Goal: Information Seeking & Learning: Find specific page/section

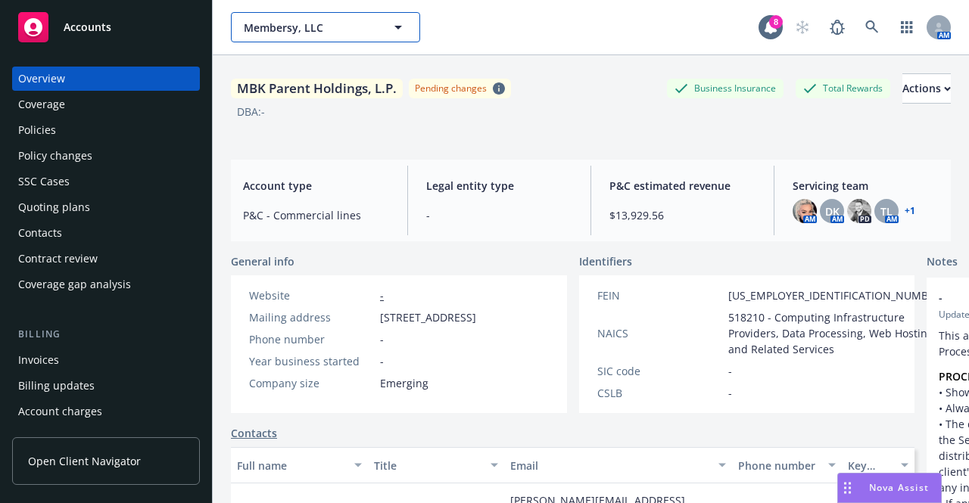
click at [387, 37] on button "Membersy, LLC" at bounding box center [325, 27] width 189 height 30
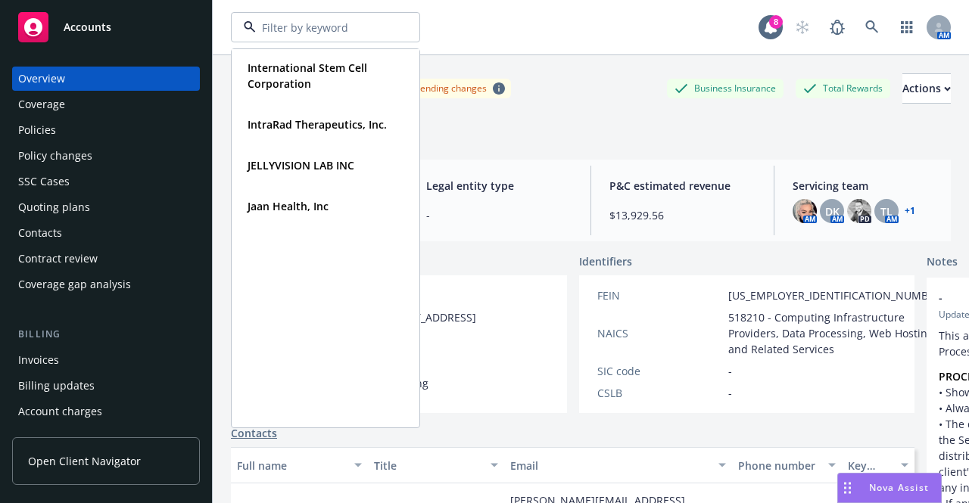
scroll to position [1760, 0]
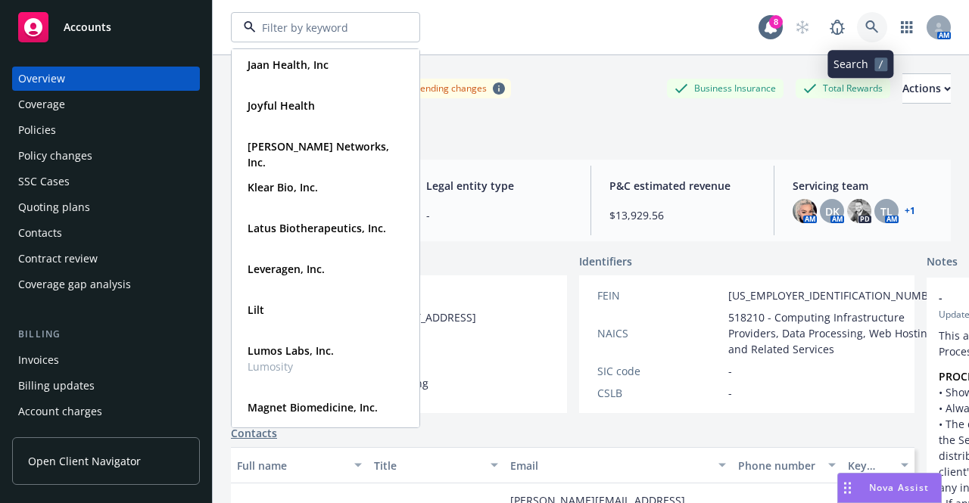
click at [865, 27] on icon at bounding box center [871, 26] width 13 height 13
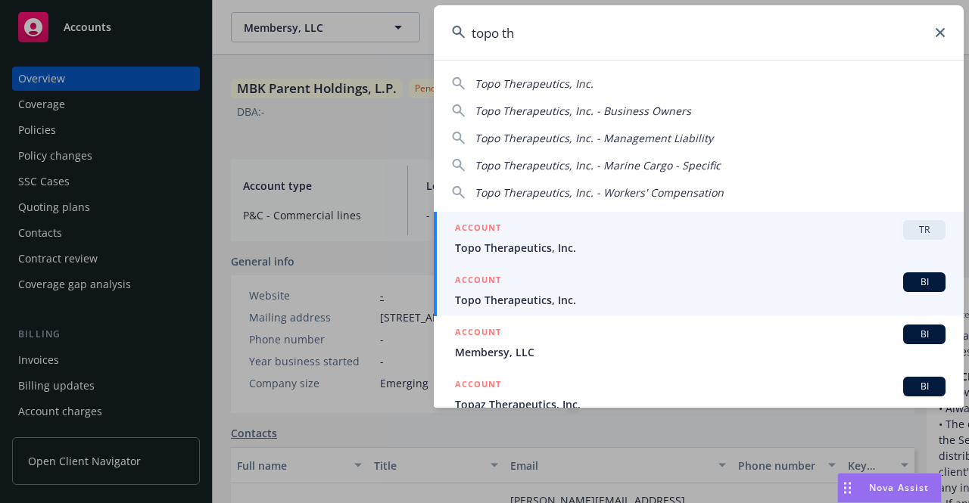
type input "topo th"
click at [599, 294] on span "Topo Therapeutics, Inc." at bounding box center [700, 300] width 490 height 16
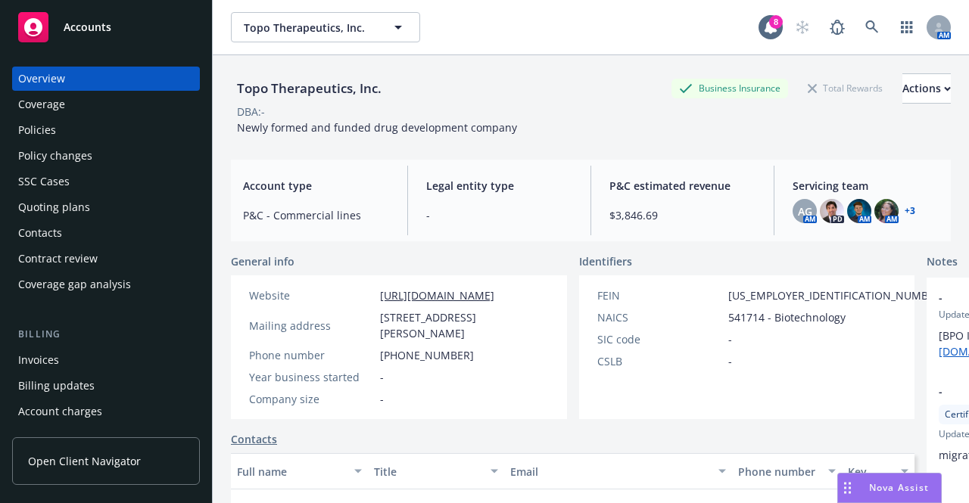
click at [129, 135] on div "Policies" at bounding box center [106, 130] width 176 height 24
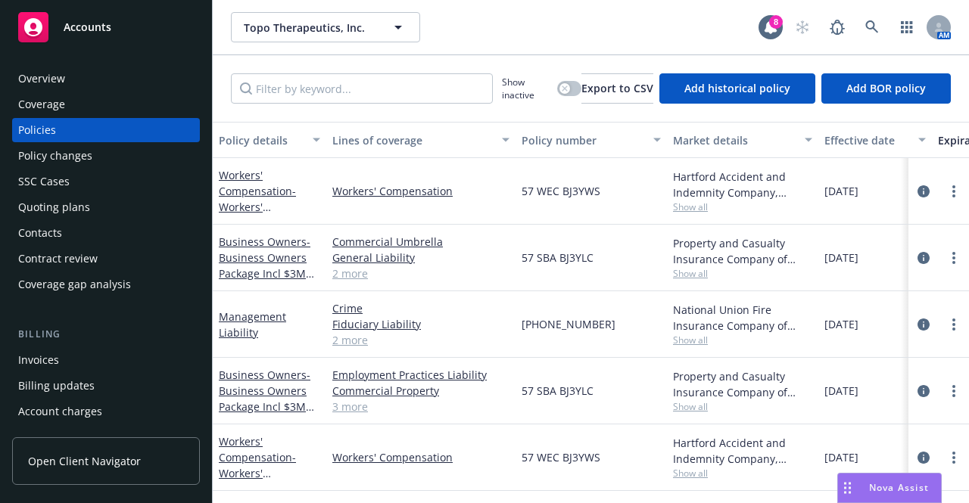
scroll to position [9, 0]
click at [249, 380] on span "- Business Owners Package Incl $3M Umbrella" at bounding box center [266, 399] width 95 height 62
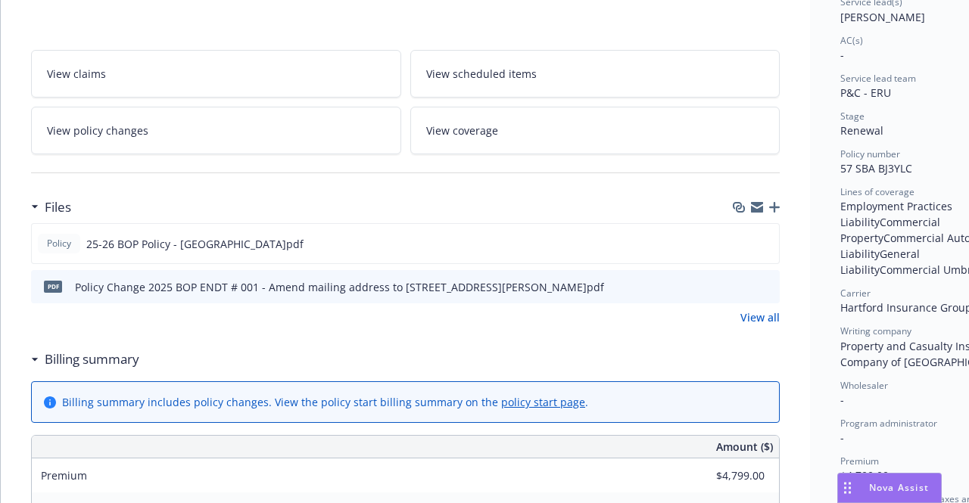
scroll to position [275, 0]
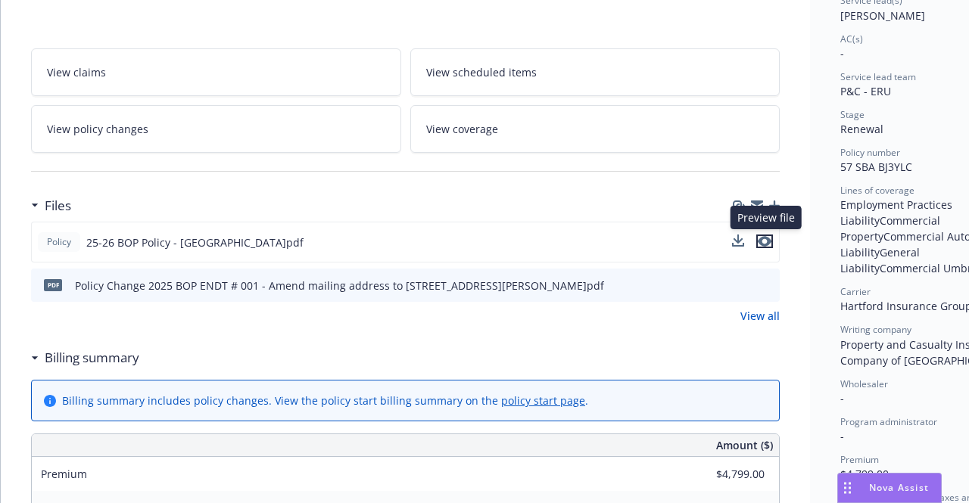
click at [766, 238] on icon "preview file" at bounding box center [764, 241] width 14 height 11
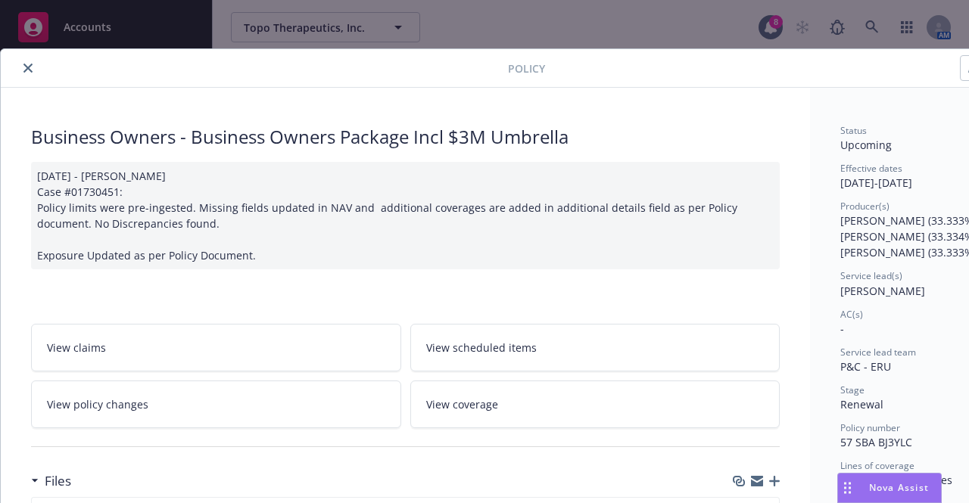
click at [20, 66] on button "close" at bounding box center [28, 68] width 18 height 18
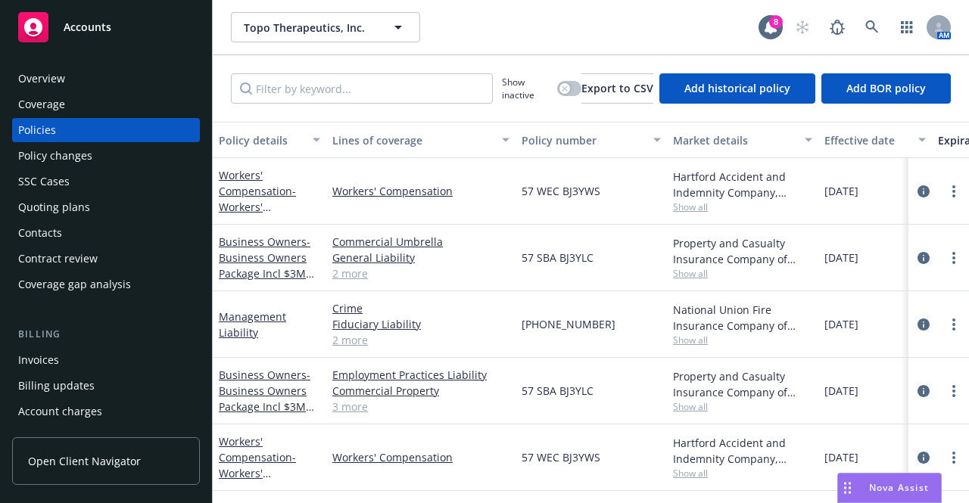
click at [66, 31] on span "Accounts" at bounding box center [88, 27] width 48 height 12
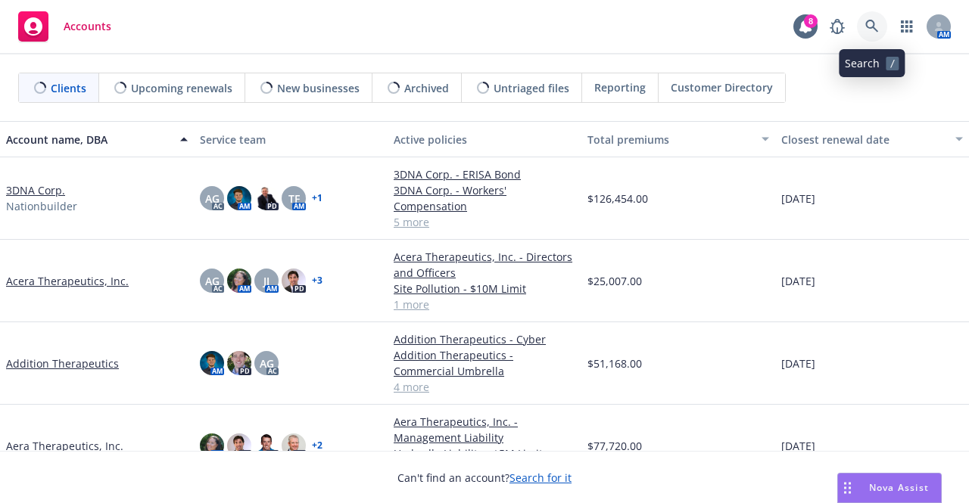
click at [877, 21] on icon at bounding box center [872, 27] width 14 height 14
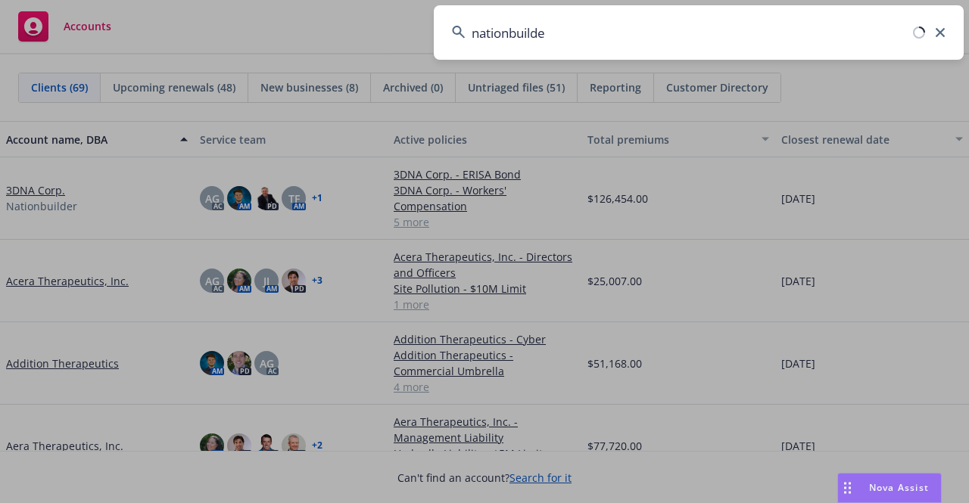
type input "nationbuilder"
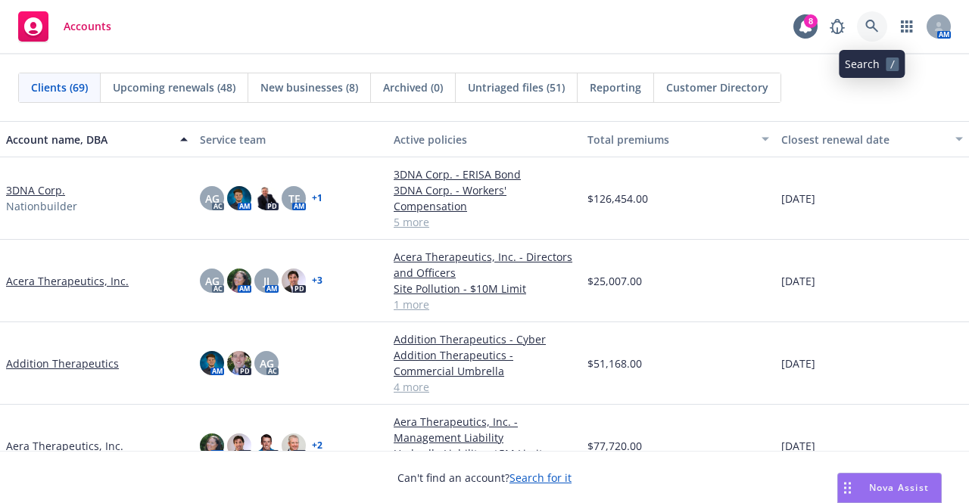
click at [876, 23] on icon at bounding box center [872, 27] width 14 height 14
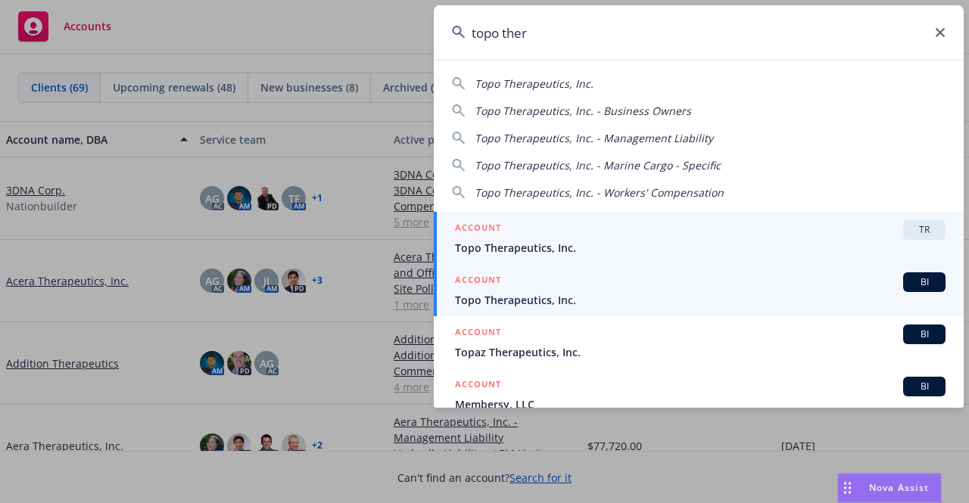
type input "topo ther"
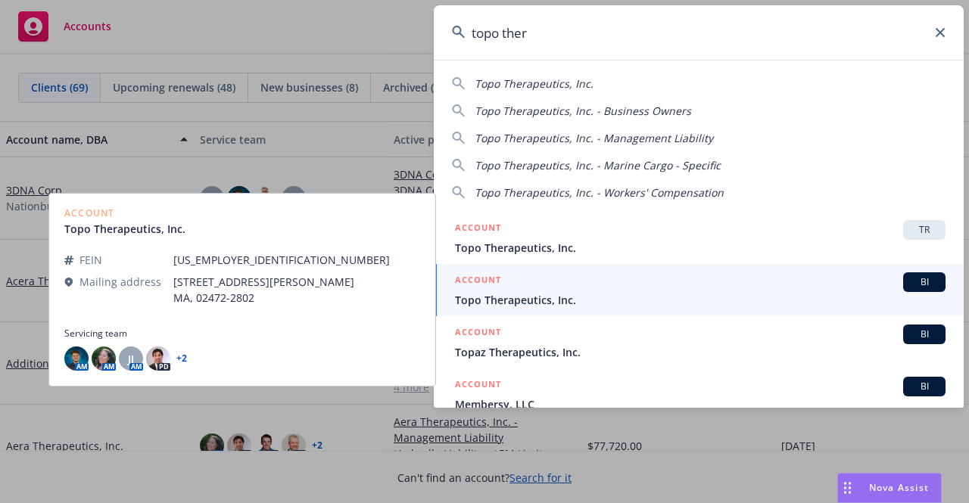
click at [663, 294] on span "Topo Therapeutics, Inc." at bounding box center [700, 300] width 490 height 16
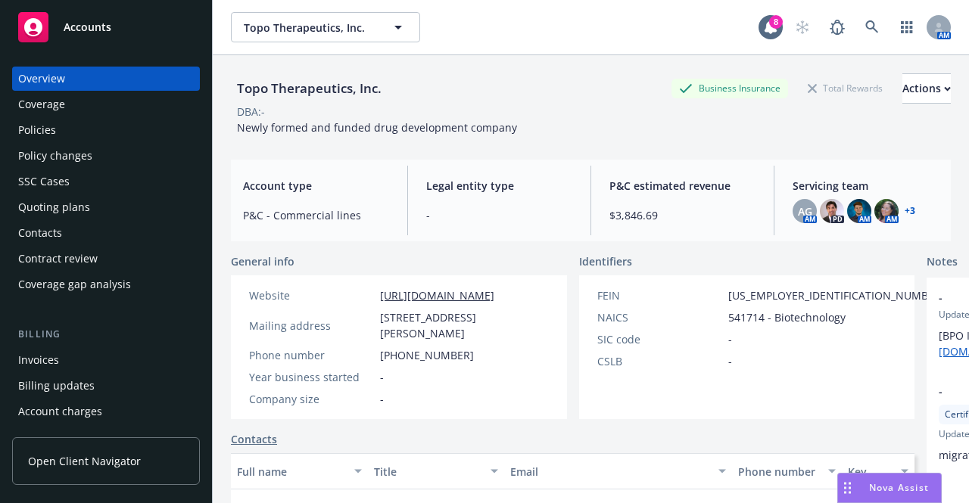
click at [82, 163] on div "Policy changes" at bounding box center [55, 156] width 74 height 24
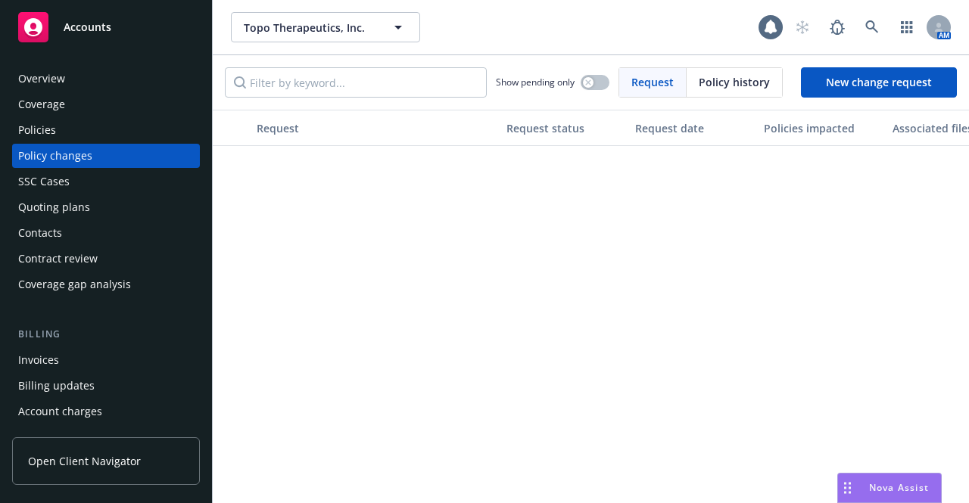
click at [63, 127] on div "Policies" at bounding box center [106, 130] width 176 height 24
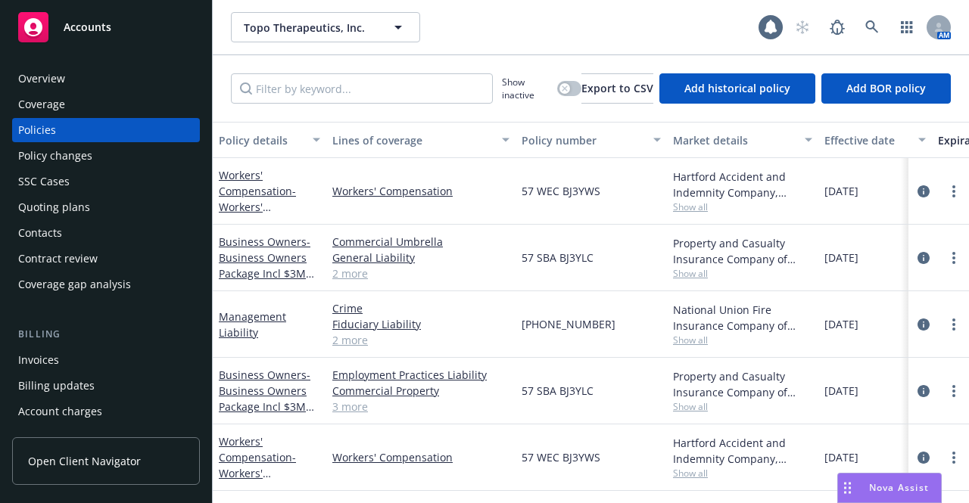
scroll to position [9, 0]
click at [251, 453] on div "Workers' Compensation - Workers' Compensation" at bounding box center [269, 458] width 101 height 48
click at [250, 441] on link "Workers' Compensation - Workers' Compensation" at bounding box center [257, 465] width 77 height 62
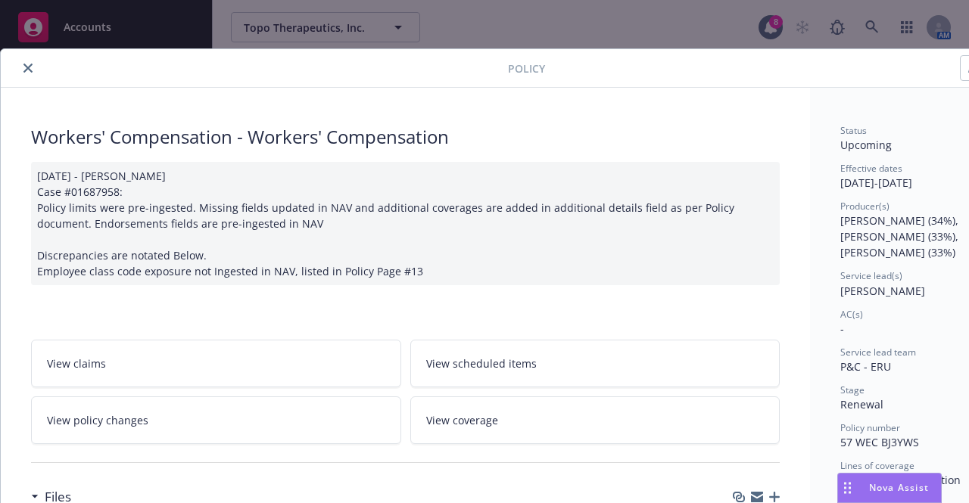
scroll to position [187, 0]
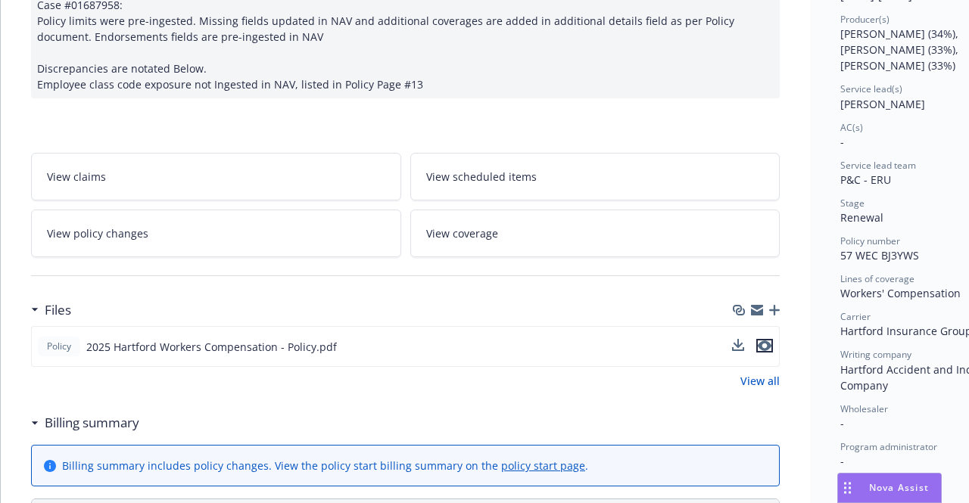
click at [762, 343] on icon "preview file" at bounding box center [764, 346] width 14 height 11
